Goal: Navigation & Orientation: Find specific page/section

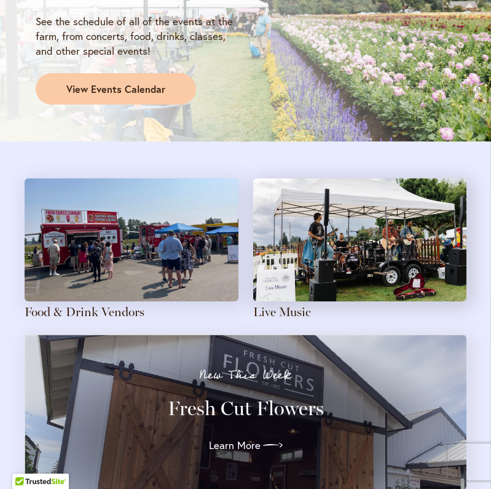
scroll to position [1109, 0]
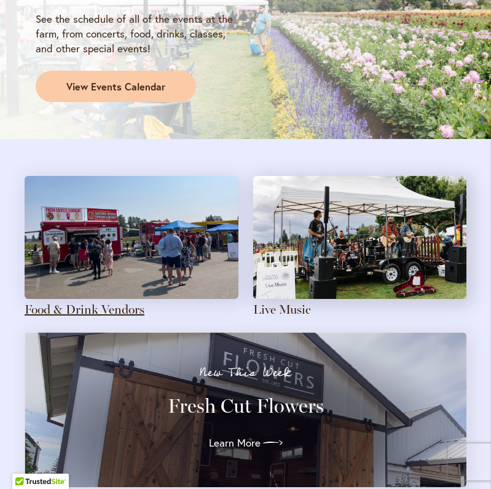
click at [112, 302] on link "Food & Drink Vendors" at bounding box center [85, 309] width 120 height 15
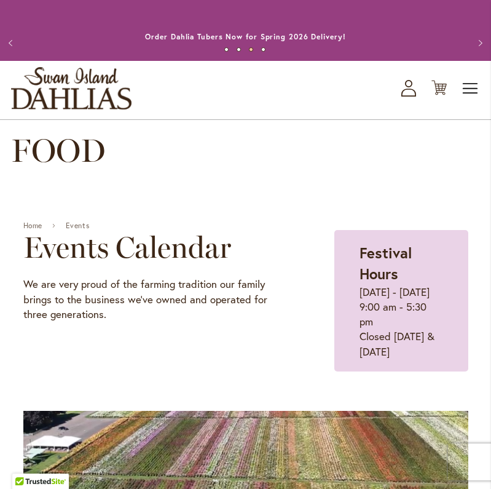
click at [468, 94] on span "Toggle Nav" at bounding box center [471, 88] width 18 height 25
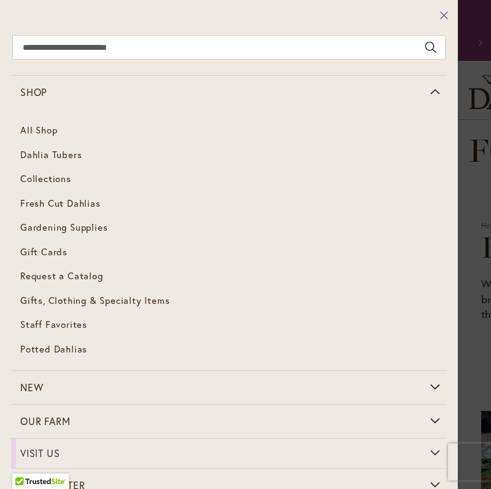
click at [444, 16] on icon at bounding box center [443, 15] width 7 height 7
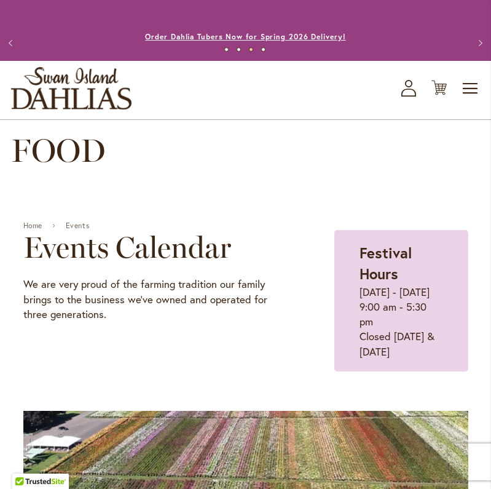
click at [262, 41] on link "Order Dahlia Tubers Now for Spring 2026 Delivery!" at bounding box center [245, 36] width 200 height 9
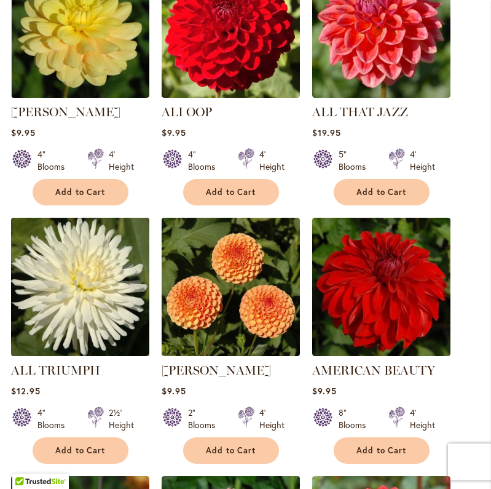
scroll to position [800, 0]
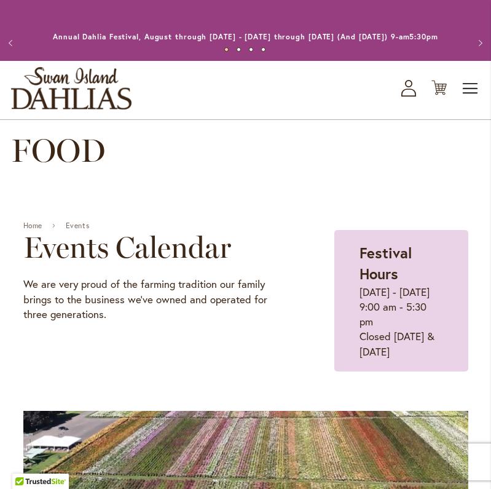
click at [470, 100] on span "Toggle Nav" at bounding box center [471, 88] width 18 height 25
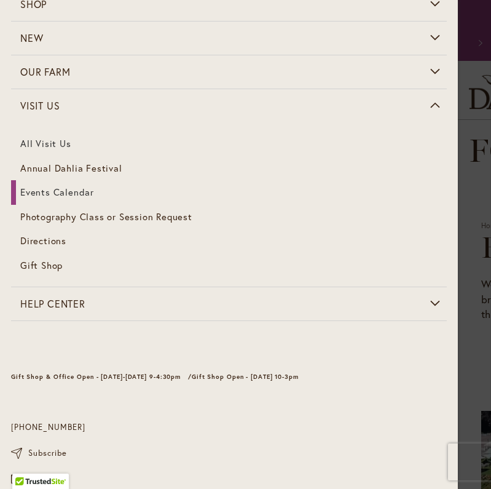
click at [56, 144] on link "All Visit Us" at bounding box center [229, 144] width 436 height 25
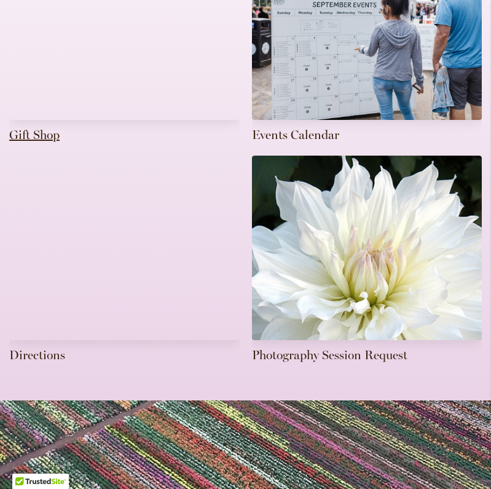
scroll to position [572, 0]
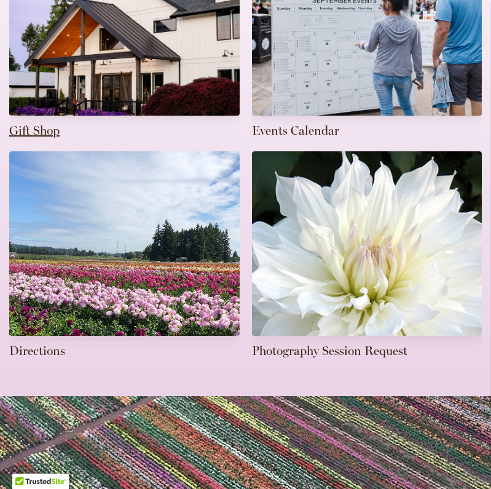
click at [47, 132] on link at bounding box center [124, 35] width 230 height 208
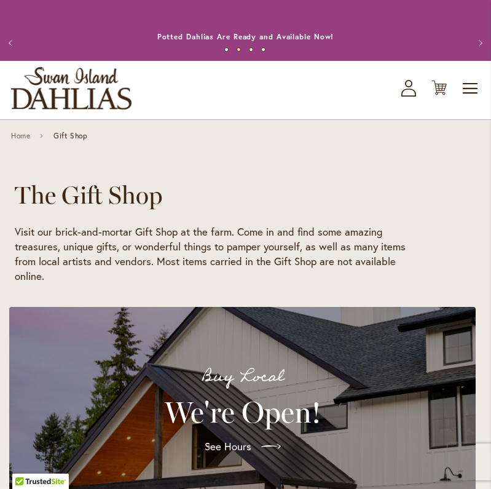
scroll to position [0, 726]
